Goal: Task Accomplishment & Management: Manage account settings

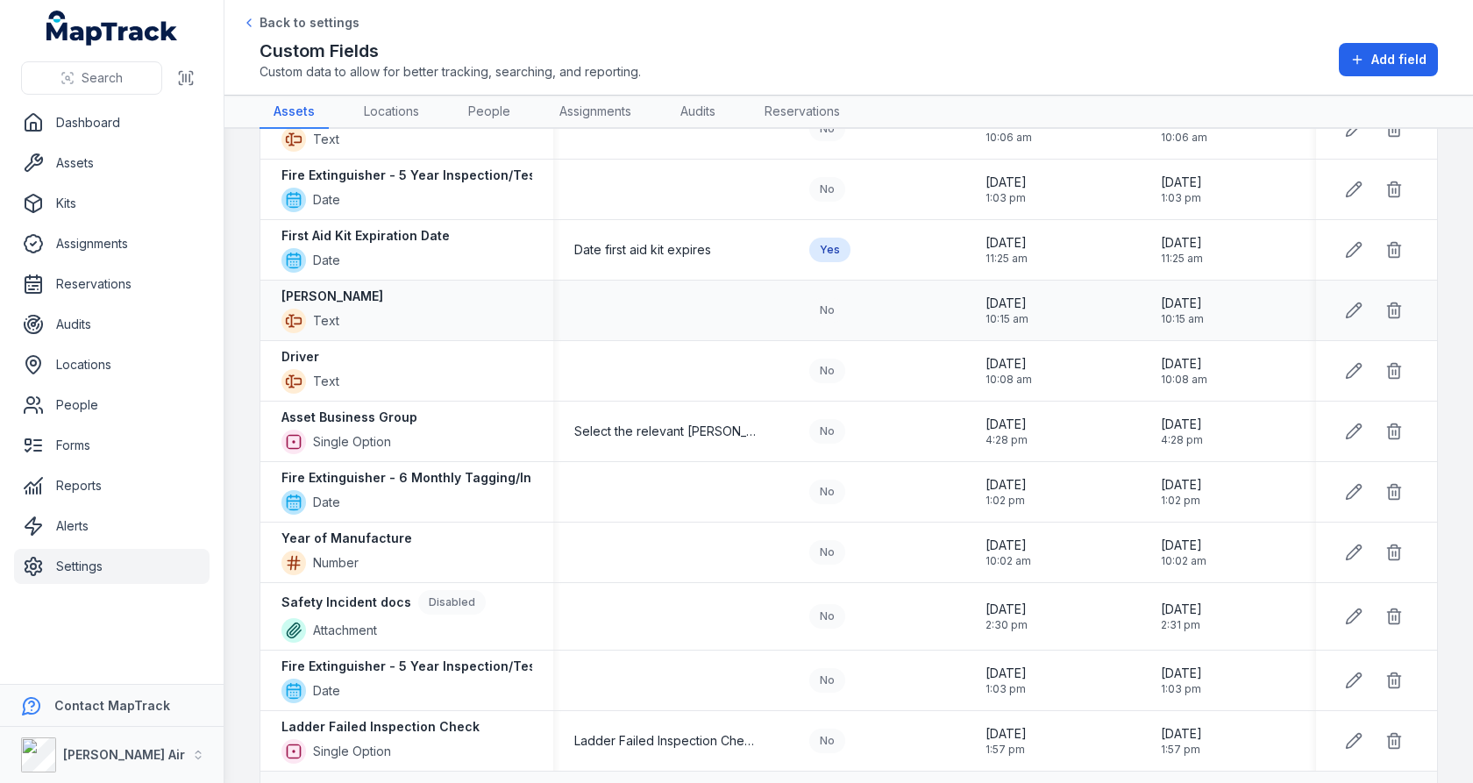
scroll to position [1474, 0]
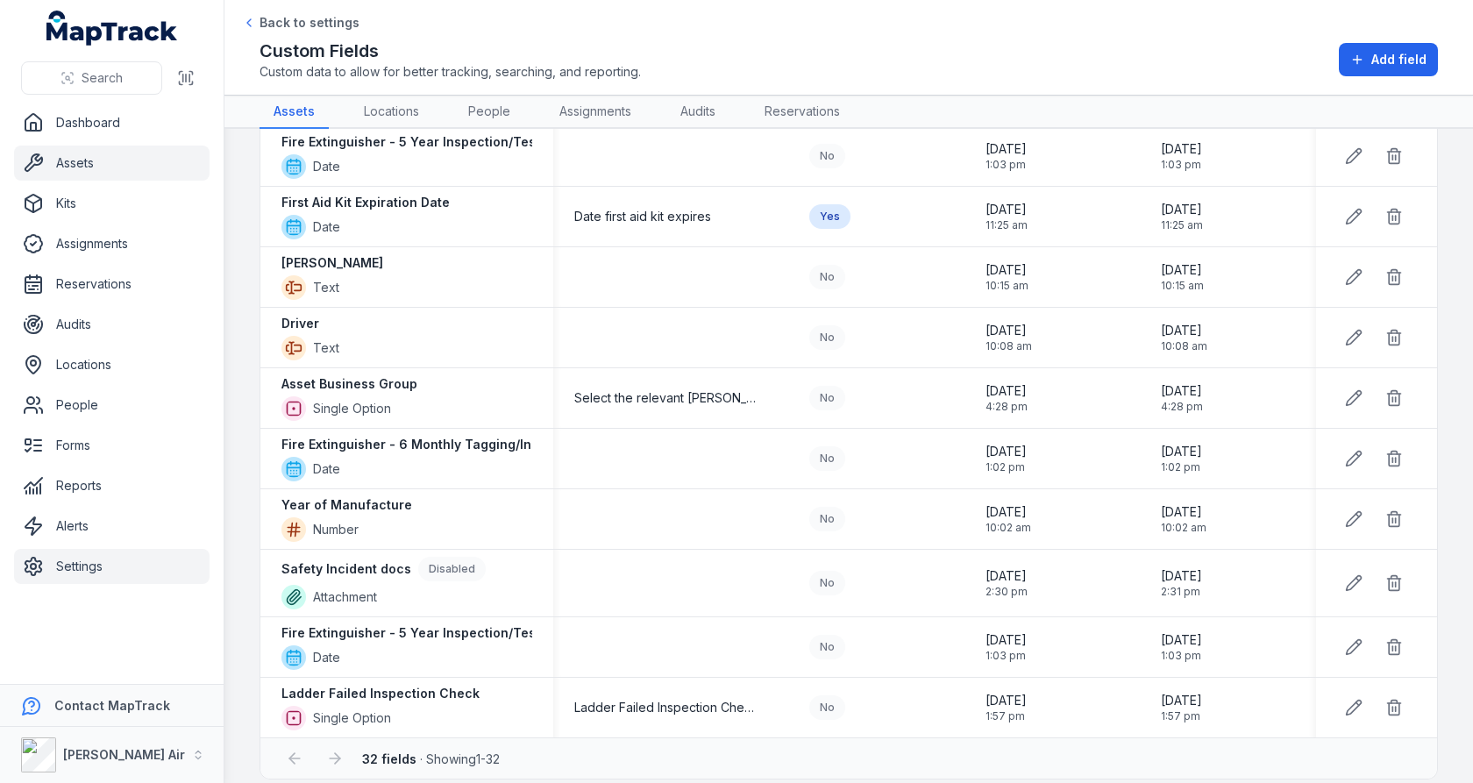
click at [130, 174] on link "Assets" at bounding box center [112, 163] width 196 height 35
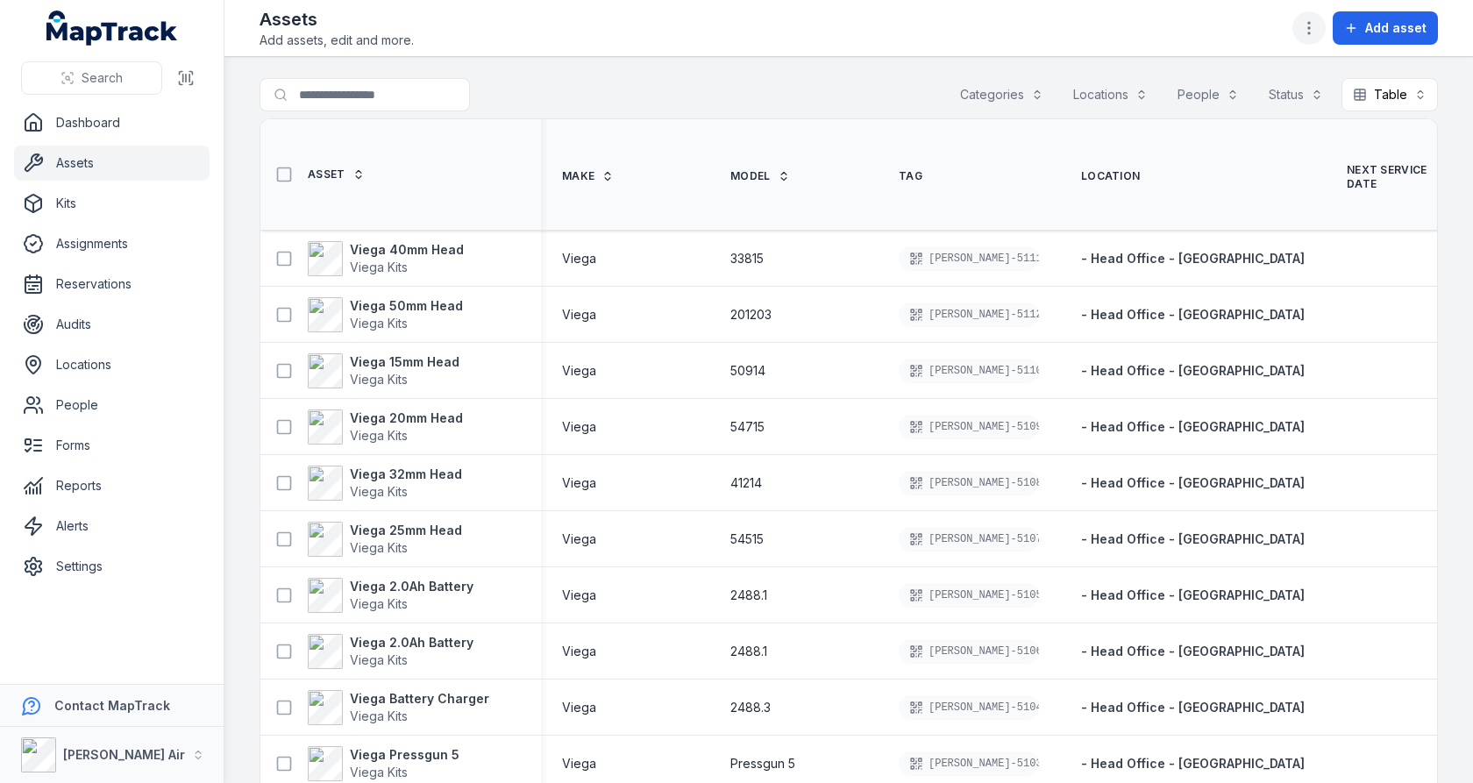
click at [1322, 33] on button "button" at bounding box center [1309, 27] width 33 height 33
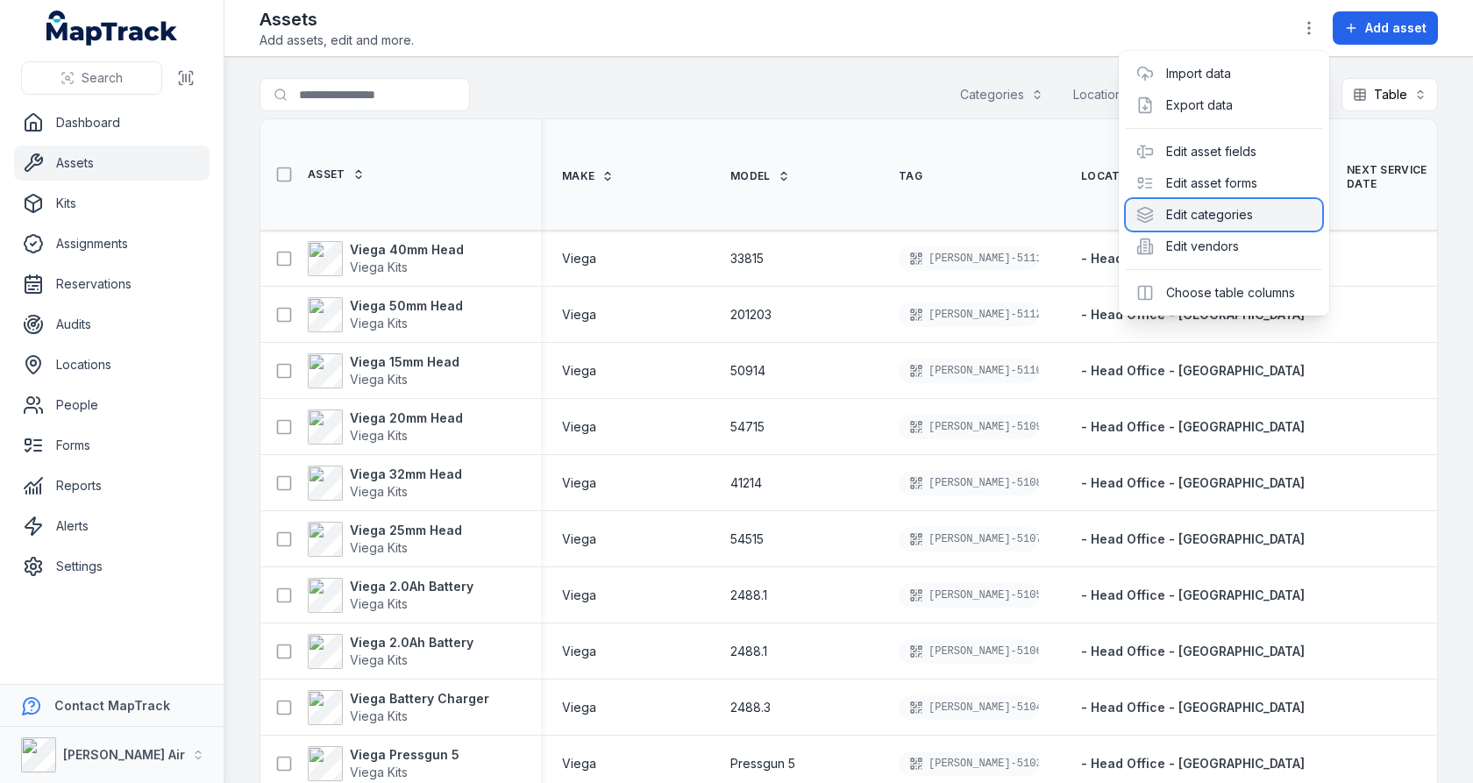
click at [1226, 221] on div "Edit categories" at bounding box center [1224, 215] width 196 height 32
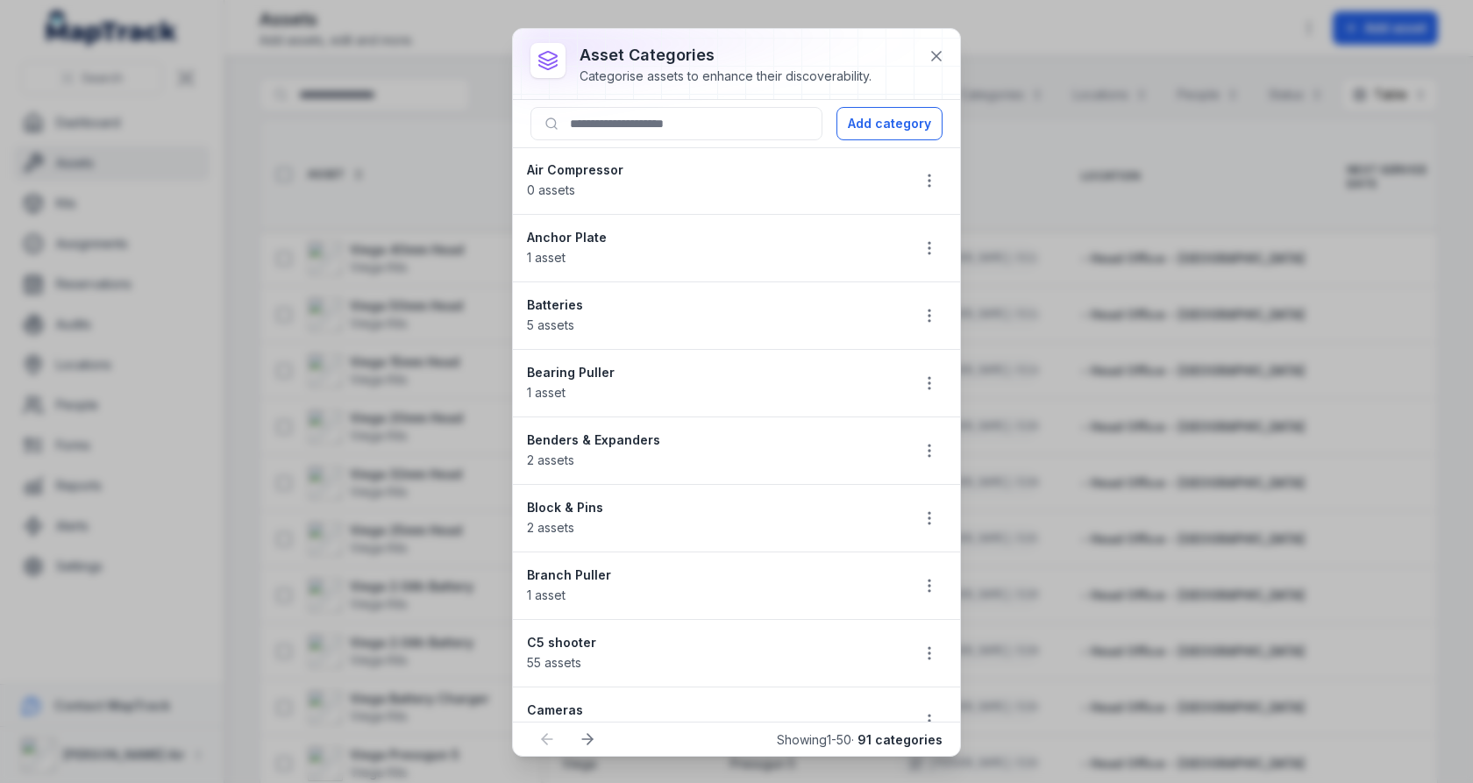
scroll to position [1335, 0]
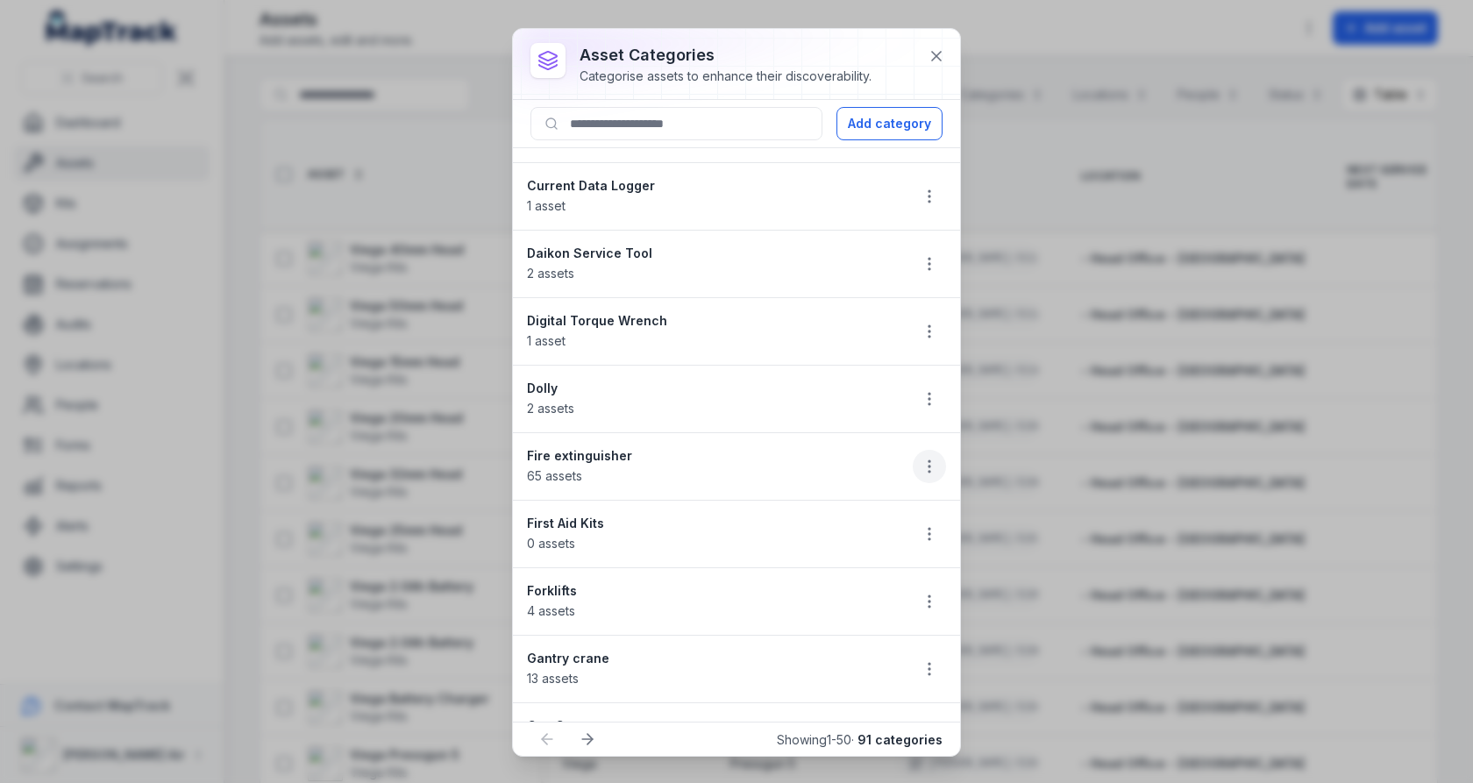
click at [922, 458] on icon "button" at bounding box center [930, 467] width 18 height 18
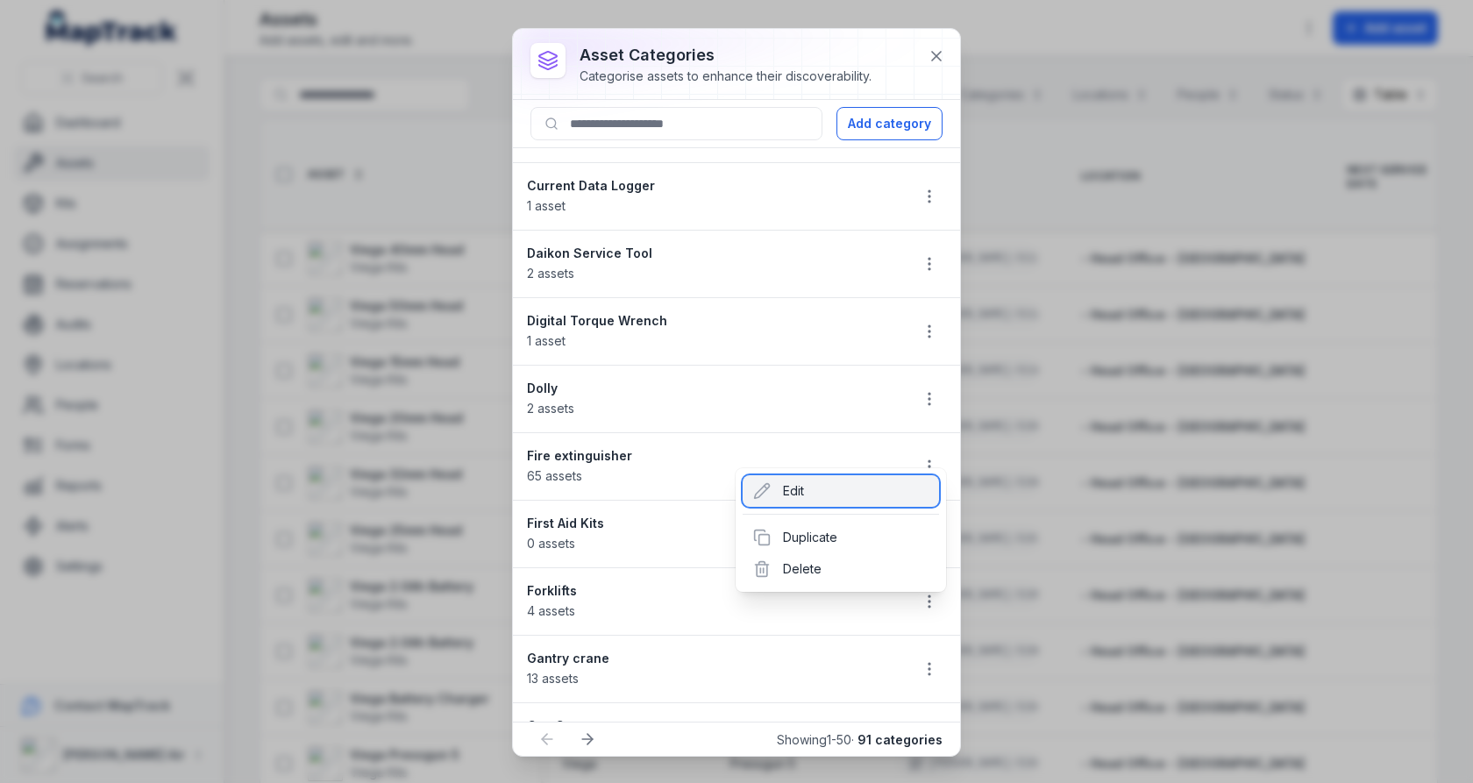
click at [839, 486] on div "Edit" at bounding box center [841, 491] width 196 height 32
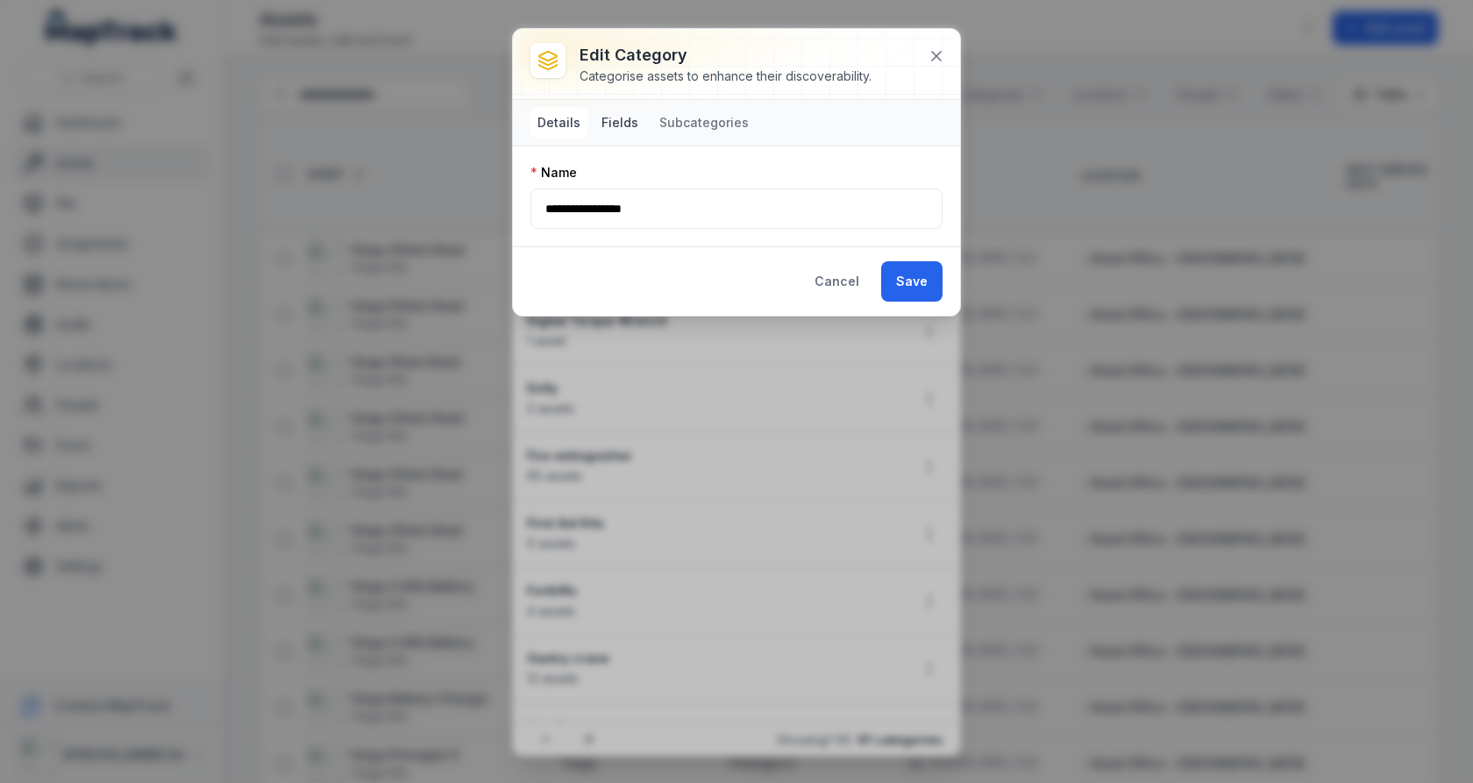
click at [635, 131] on button "Fields" at bounding box center [620, 123] width 51 height 32
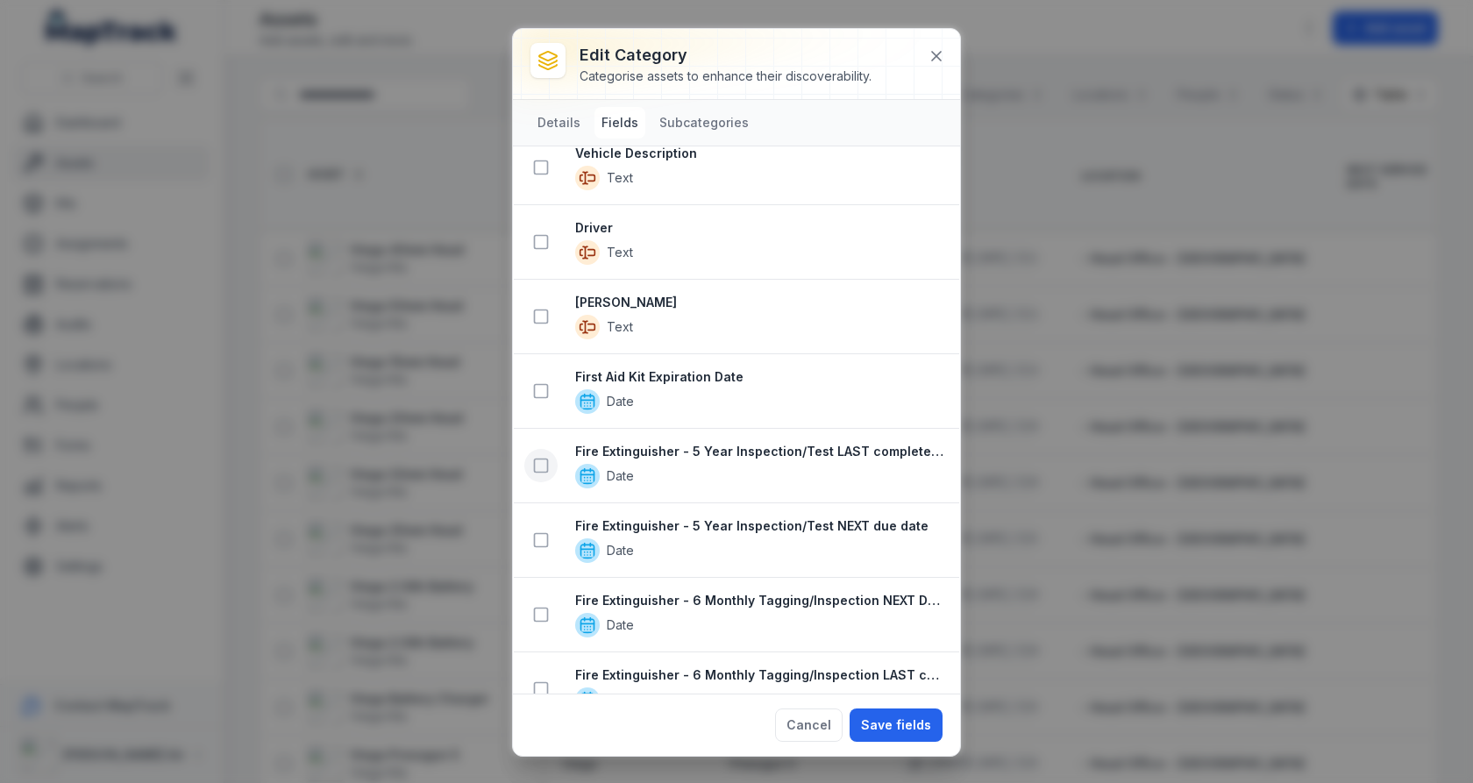
click at [539, 457] on icon at bounding box center [541, 466] width 18 height 18
click at [539, 535] on rect at bounding box center [541, 541] width 13 height 13
click at [539, 600] on button at bounding box center [540, 616] width 33 height 33
click at [545, 683] on icon at bounding box center [541, 692] width 18 height 18
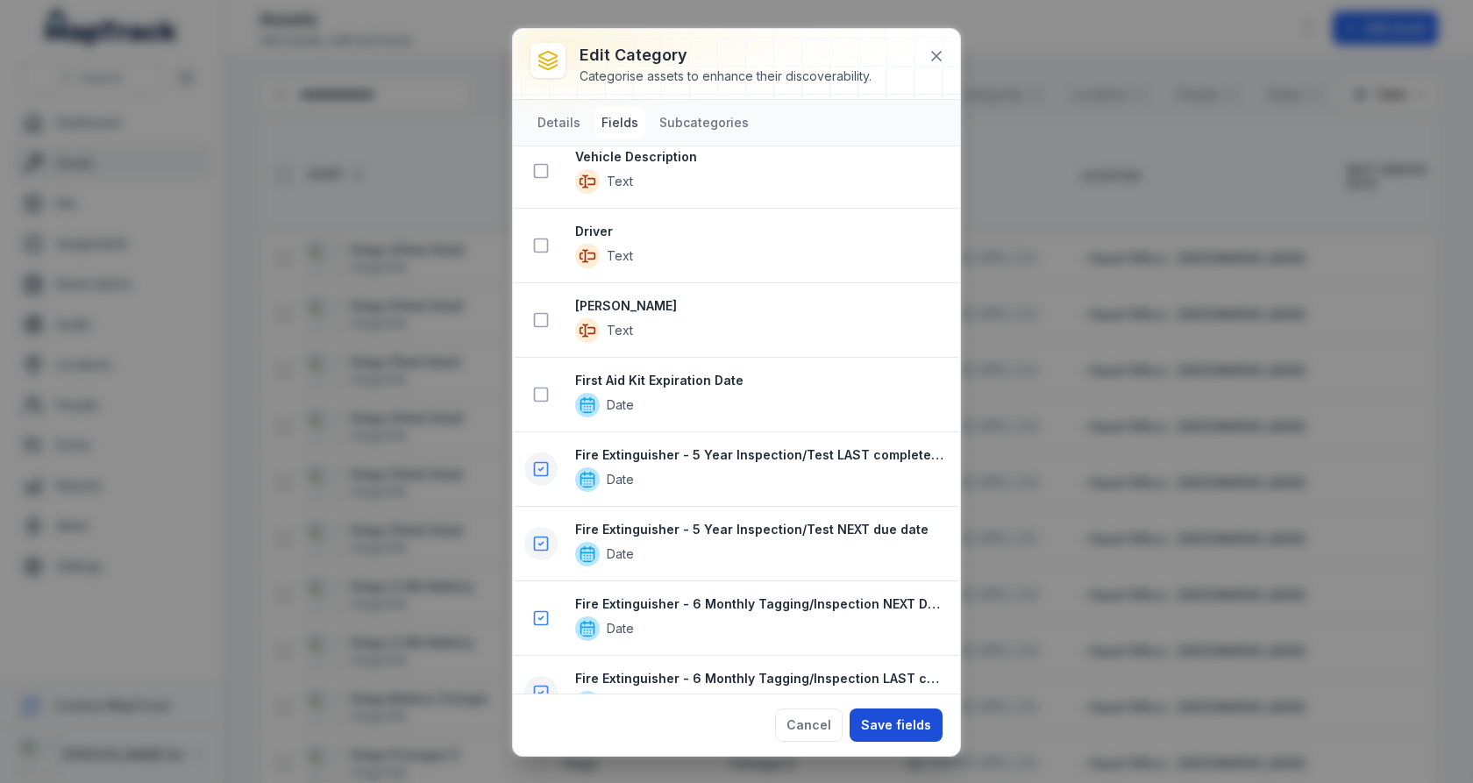
click at [896, 722] on button "Save fields" at bounding box center [896, 725] width 93 height 33
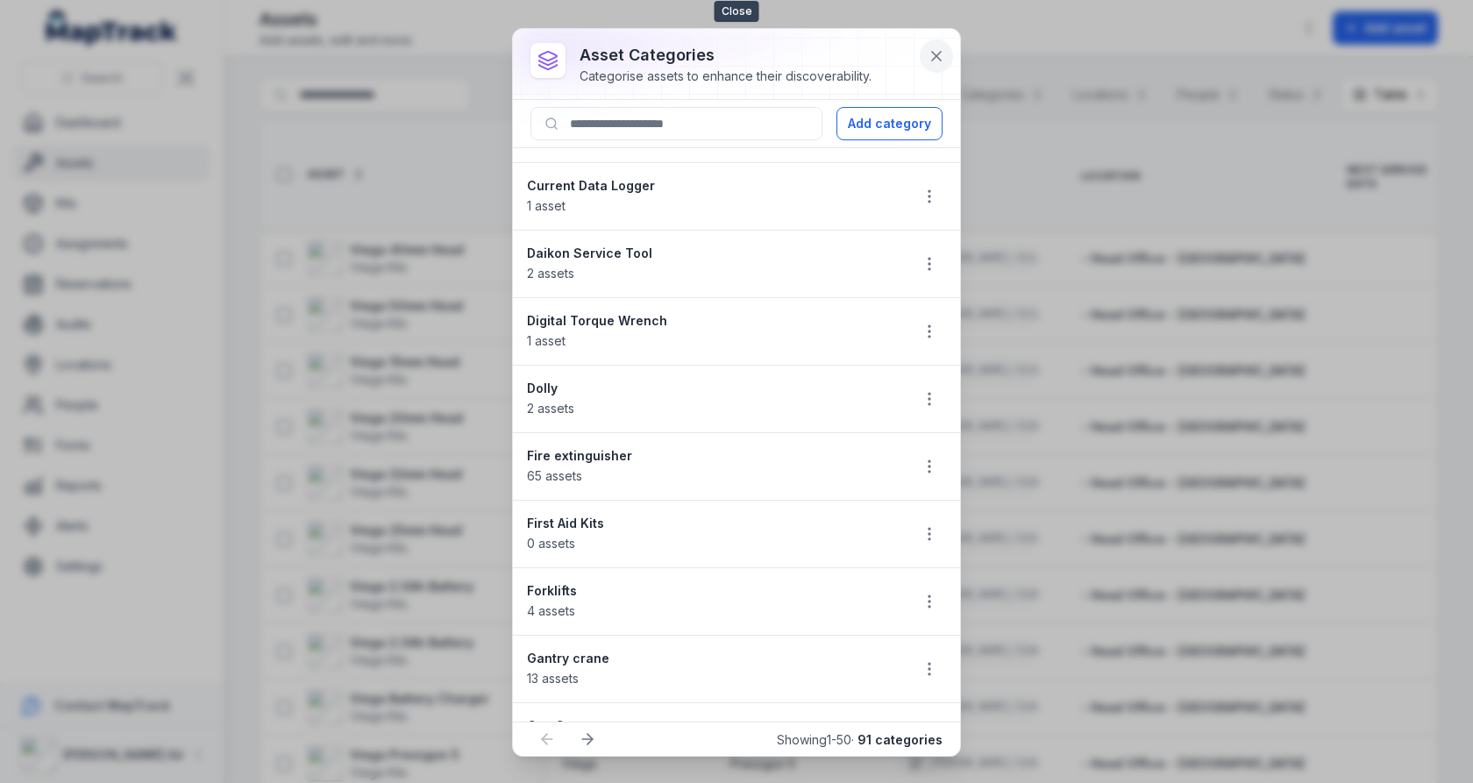
click at [944, 55] on icon at bounding box center [937, 56] width 18 height 18
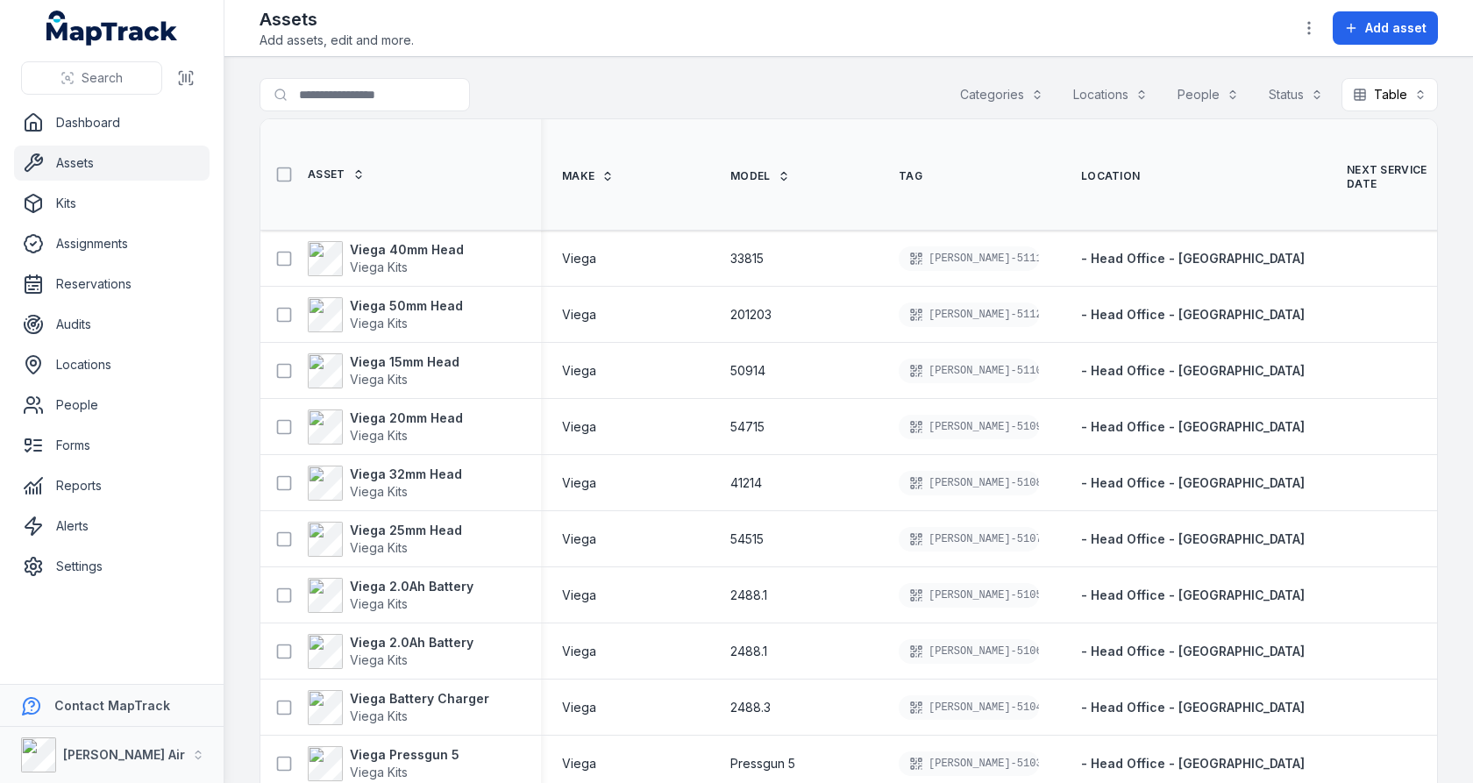
click at [91, 166] on link "Assets" at bounding box center [112, 163] width 196 height 35
click at [360, 93] on input "Search for assets" at bounding box center [400, 94] width 281 height 33
type input "****"
